Goal: Transaction & Acquisition: Purchase product/service

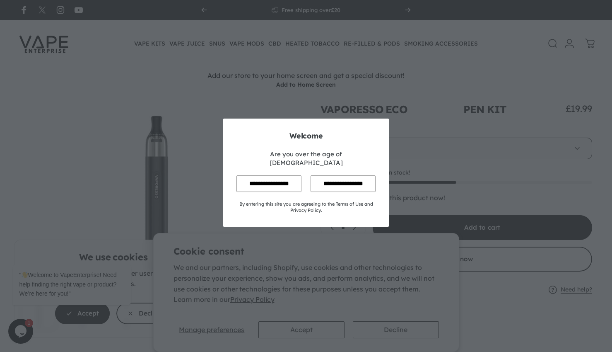
click at [271, 181] on input "**********" at bounding box center [269, 183] width 65 height 16
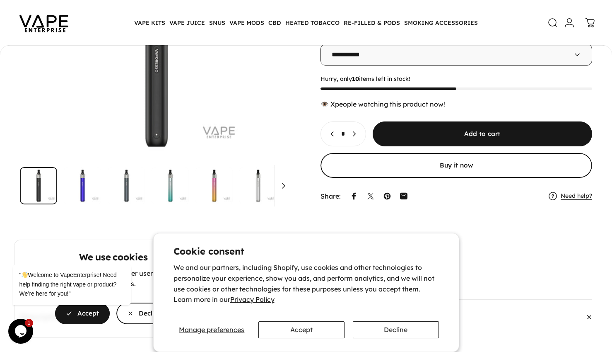
scroll to position [122, 0]
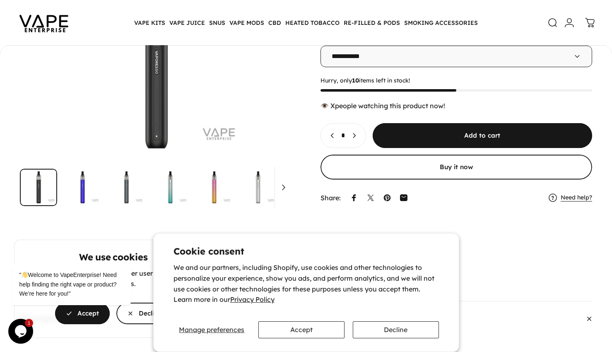
click at [395, 51] on cookie-banner "We use cookies This site uses cookies for better user experience and analytics.…" at bounding box center [306, 176] width 612 height 352
click at [431, 65] on cookie-banner "We use cookies This site uses cookies for better user experience and analytics.…" at bounding box center [306, 176] width 612 height 352
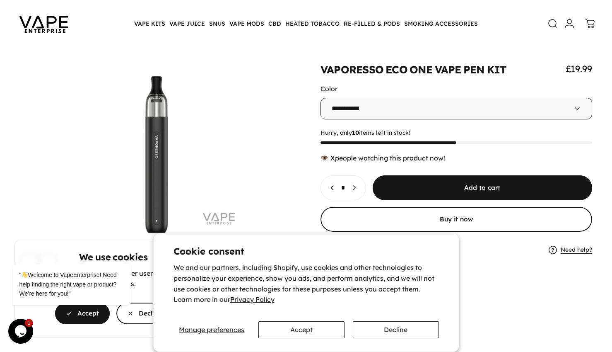
scroll to position [41, 0]
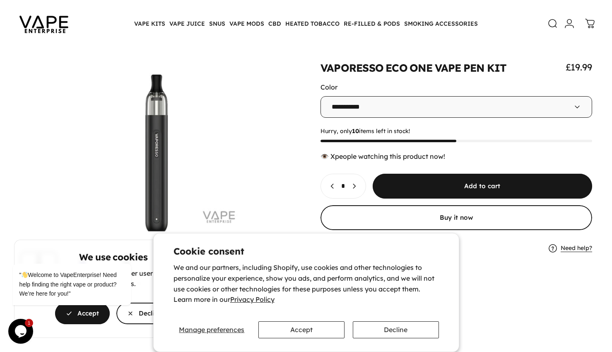
click at [578, 108] on cookie-banner "We use cookies This site uses cookies for better user experience and analytics.…" at bounding box center [306, 176] width 612 height 352
drag, startPoint x: 304, startPoint y: 325, endPoint x: 476, endPoint y: 212, distance: 205.8
click at [304, 324] on button "Accept" at bounding box center [302, 329] width 86 height 17
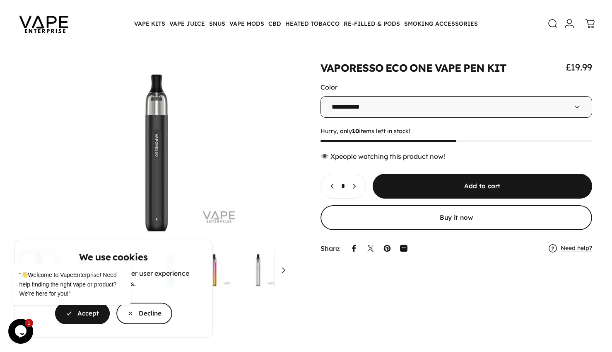
click at [257, 276] on cookie-banner "We use cookies This site uses cookies for better user experience and analytics.…" at bounding box center [306, 176] width 612 height 352
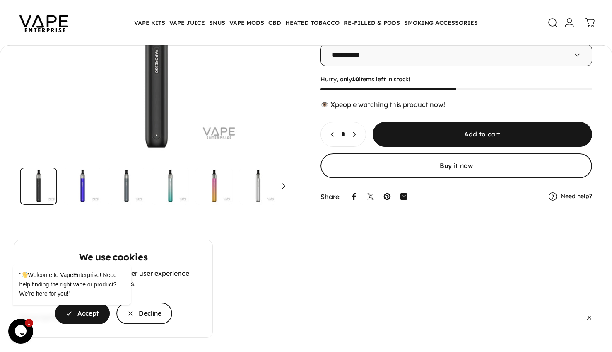
scroll to position [122, 0]
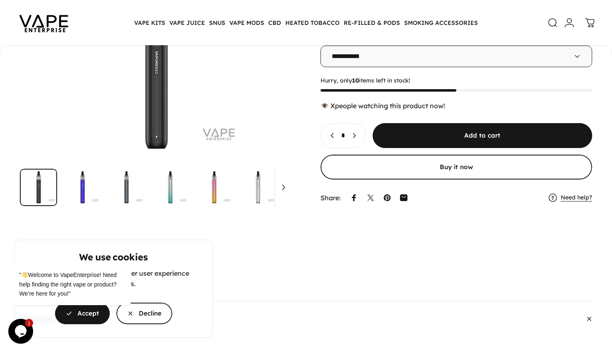
click at [283, 189] on cookie-banner "We use cookies This site uses cookies for better user experience and analytics.…" at bounding box center [306, 176] width 612 height 352
click at [258, 191] on cookie-banner "We use cookies This site uses cookies for better user experience and analytics.…" at bounding box center [306, 176] width 612 height 352
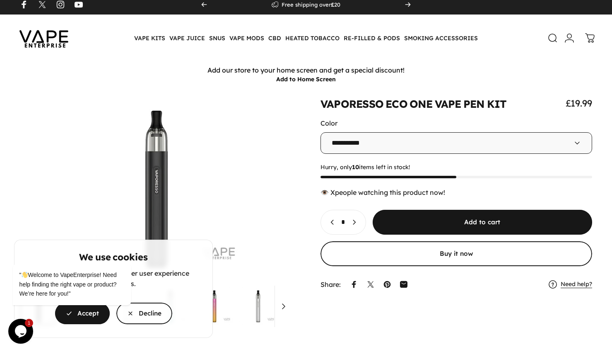
scroll to position [0, 0]
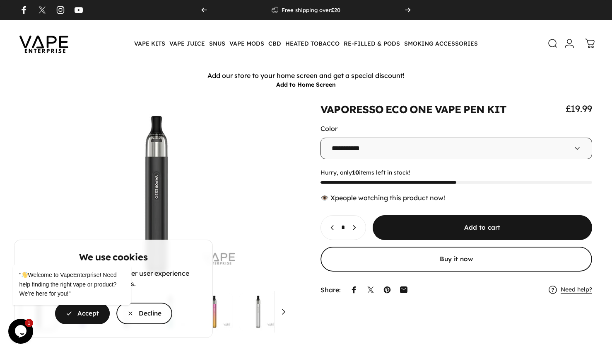
click at [393, 144] on cookie-banner "We use cookies This site uses cookies for better user experience and analytics.…" at bounding box center [306, 176] width 612 height 352
click at [573, 151] on cookie-banner "We use cookies This site uses cookies for better user experience and analytics.…" at bounding box center [306, 176] width 612 height 352
click at [83, 315] on span "button" at bounding box center [82, 313] width 82 height 43
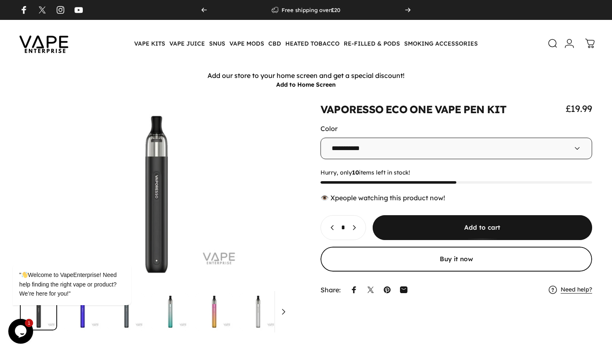
click at [577, 147] on icon at bounding box center [577, 148] width 8 height 8
click at [578, 148] on icon at bounding box center [577, 148] width 8 height 8
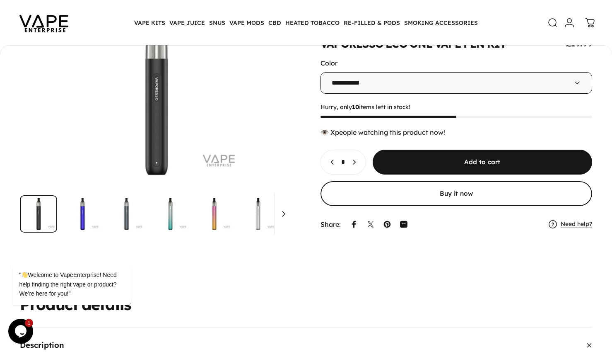
scroll to position [81, 0]
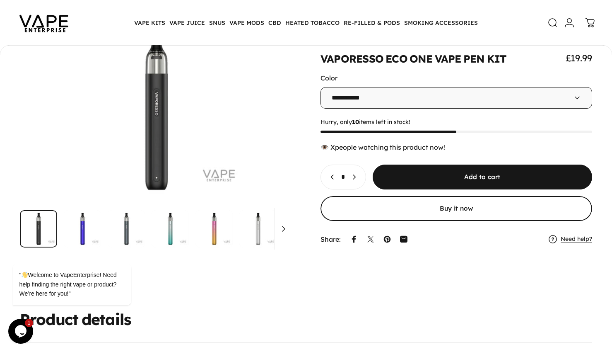
drag, startPoint x: 377, startPoint y: 100, endPoint x: 346, endPoint y: 109, distance: 32.7
click at [377, 100] on select "**********" at bounding box center [457, 98] width 272 height 22
select select "**********"
click at [321, 87] on select "**********" at bounding box center [457, 98] width 272 height 22
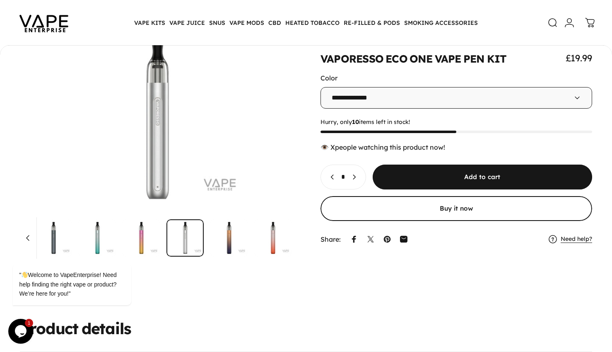
scroll to position [79, 0]
